Goal: Use online tool/utility: Use online tool/utility

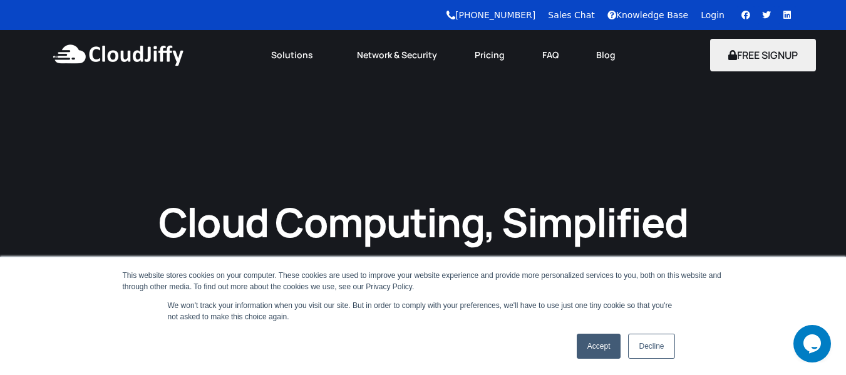
click at [715, 18] on link "Login" at bounding box center [713, 15] width 24 height 10
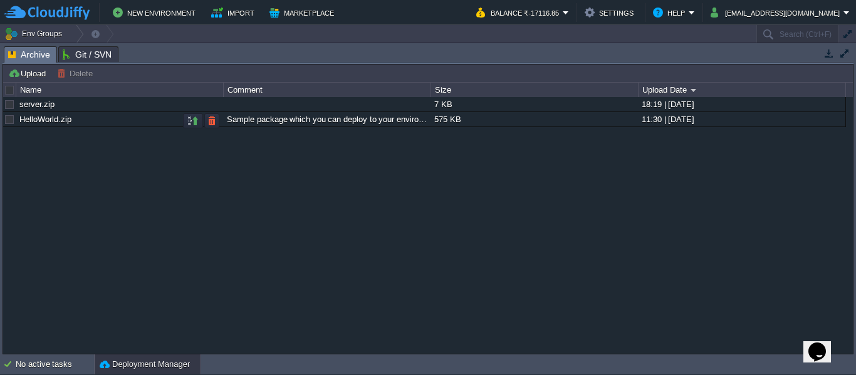
click at [434, 114] on div "575 KB" at bounding box center [534, 119] width 206 height 14
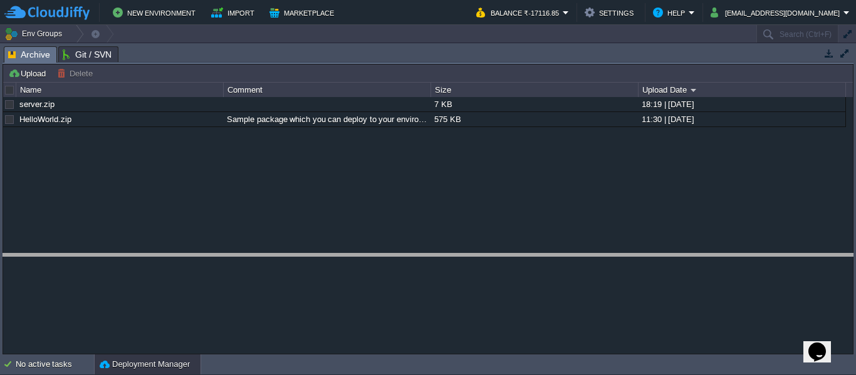
drag, startPoint x: 241, startPoint y: 58, endPoint x: 246, endPoint y: 266, distance: 207.4
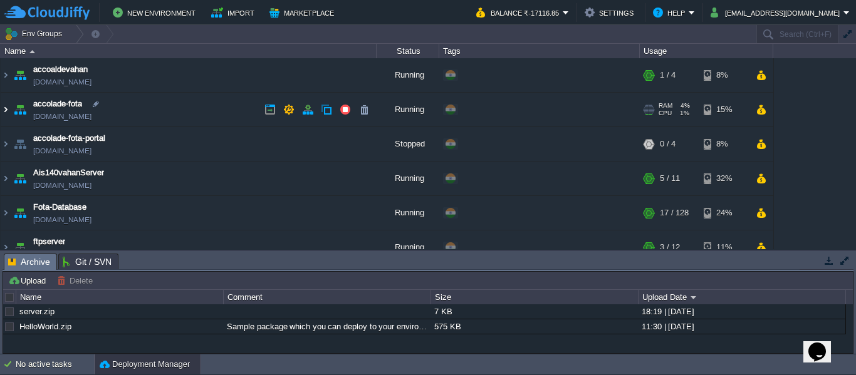
click at [1, 111] on img at bounding box center [6, 110] width 10 height 34
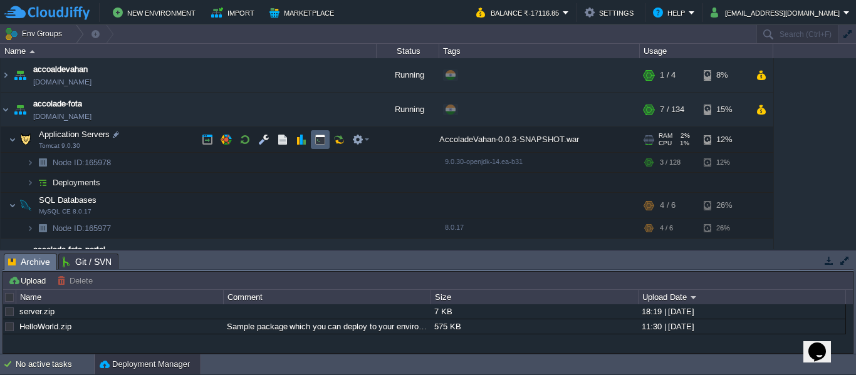
click at [323, 146] on td at bounding box center [320, 139] width 19 height 19
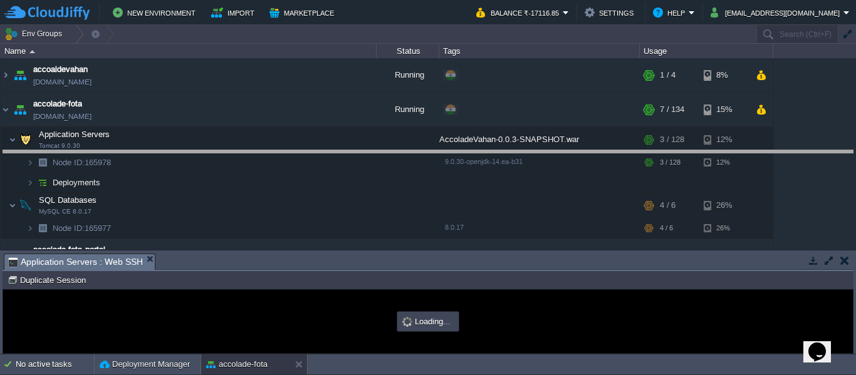
drag, startPoint x: 249, startPoint y: 263, endPoint x: 254, endPoint y: 78, distance: 184.8
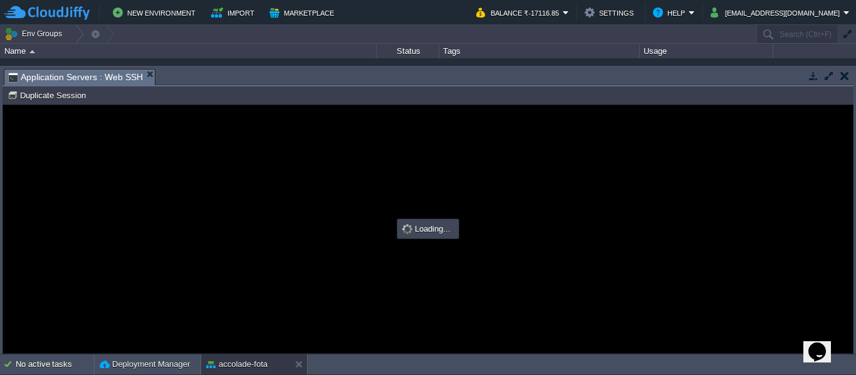
type input "#000000"
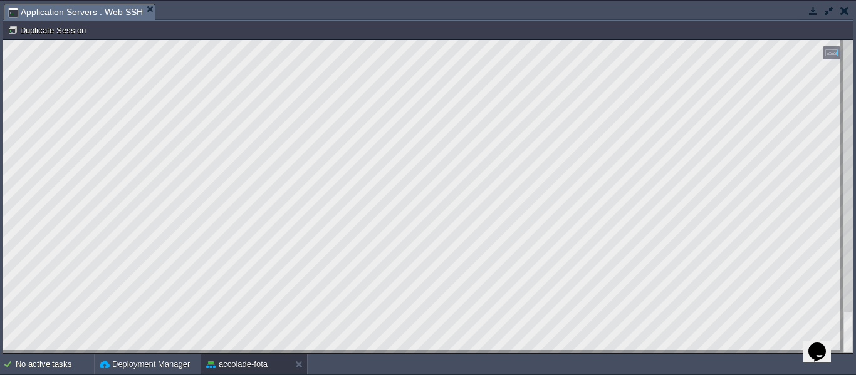
click at [846, 14] on button "button" at bounding box center [844, 10] width 9 height 11
